Goal: Task Accomplishment & Management: Manage account settings

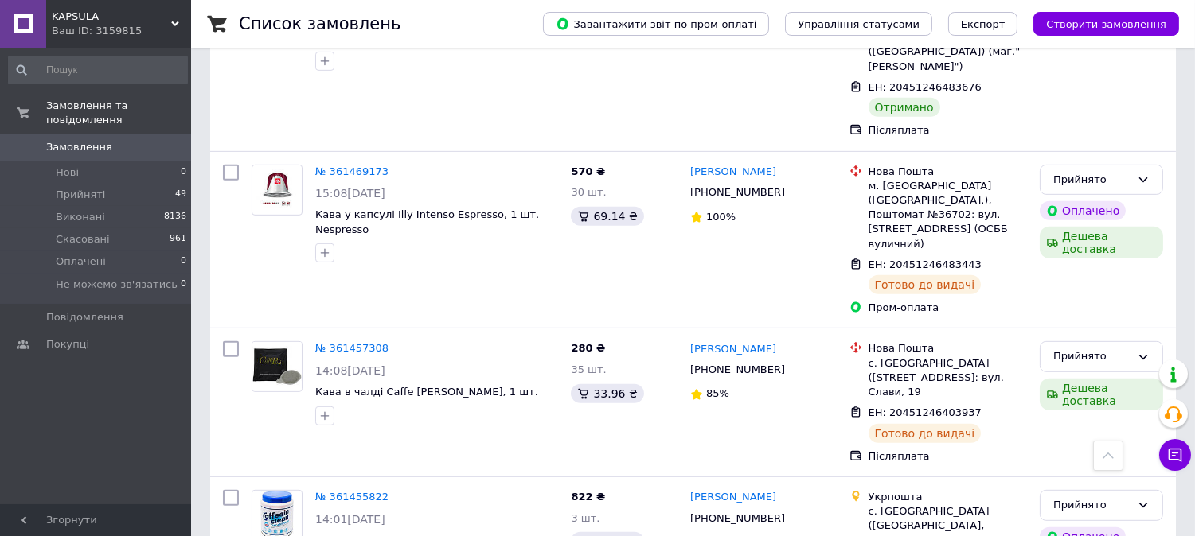
scroll to position [1386, 0]
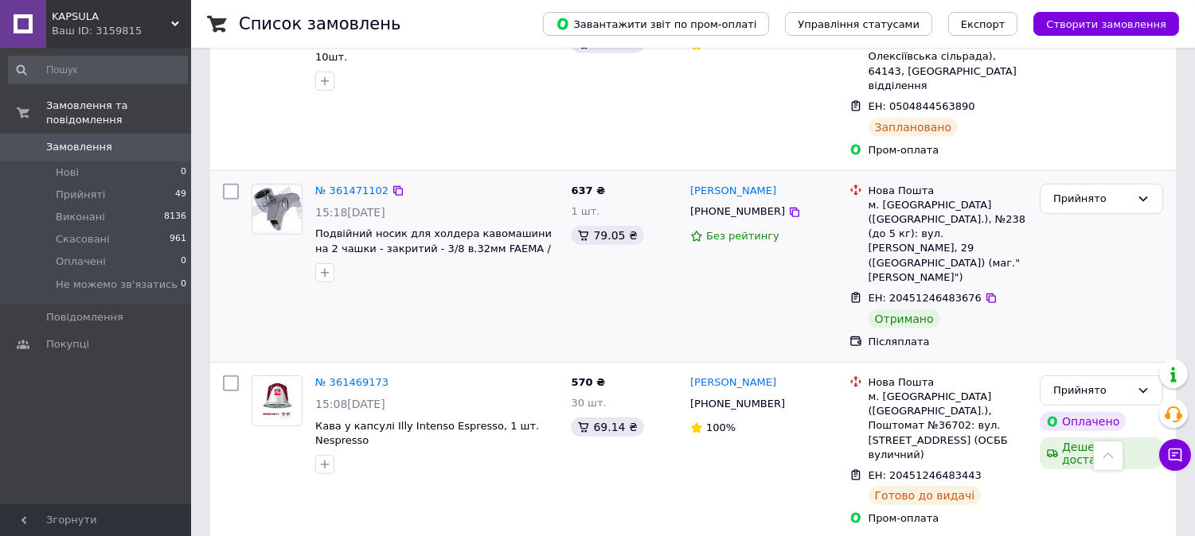
scroll to position [1267, 0]
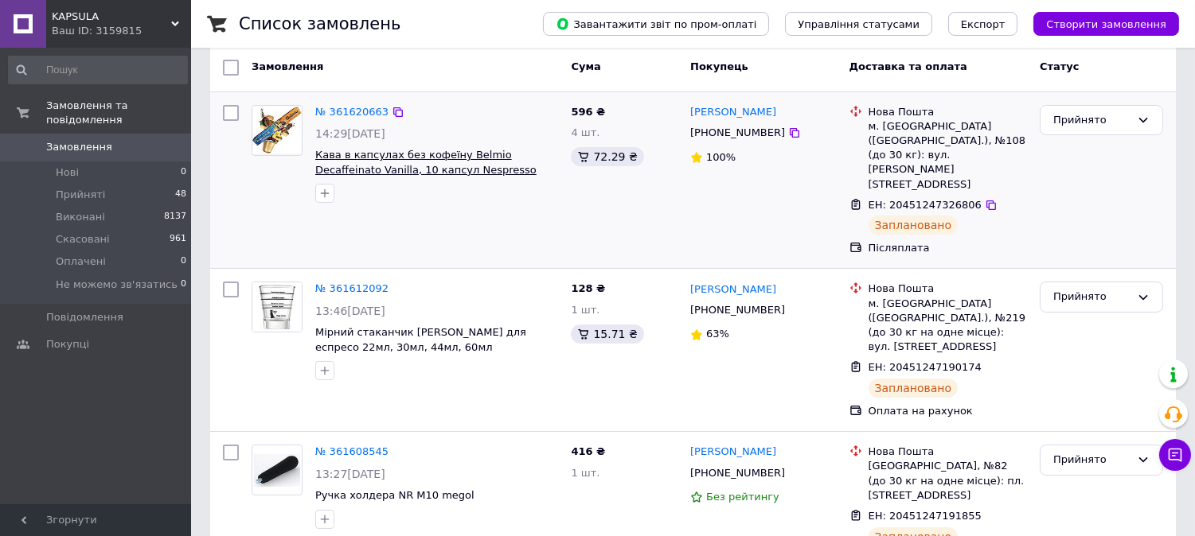
scroll to position [117, 0]
